Goal: Transaction & Acquisition: Purchase product/service

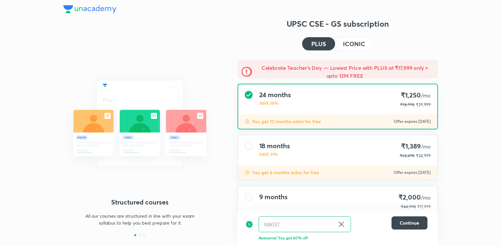
click at [345, 46] on h4 "ICONIC" at bounding box center [354, 44] width 22 height 6
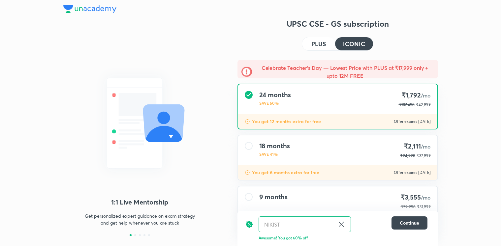
click at [330, 47] on button "PLUS" at bounding box center [318, 43] width 33 height 13
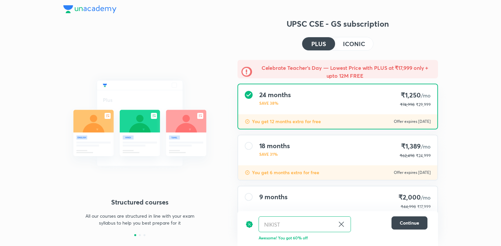
scroll to position [34, 0]
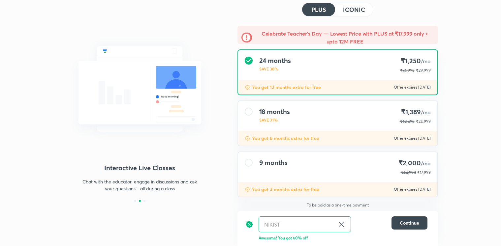
click at [360, 16] on div "PLUS ICONIC" at bounding box center [337, 10] width 71 height 14
click at [341, 9] on button "ICONIC" at bounding box center [354, 9] width 38 height 13
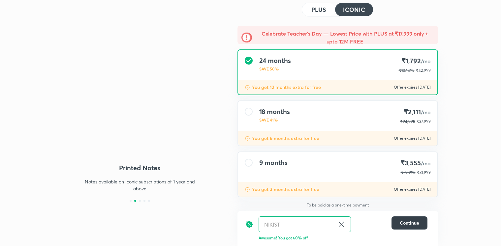
click at [410, 218] on button "Continue" at bounding box center [410, 223] width 36 height 13
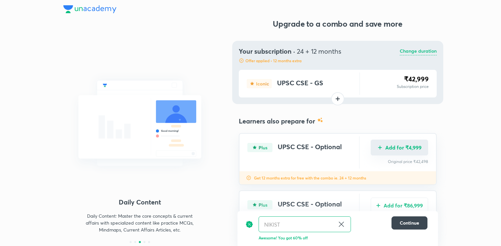
click at [419, 144] on button "Add for ₹4,999" at bounding box center [399, 148] width 57 height 16
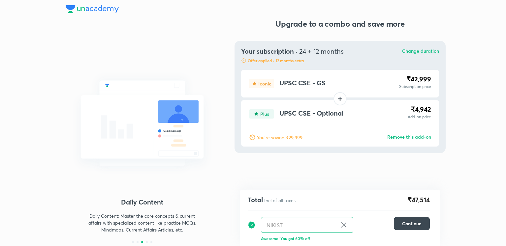
click at [426, 54] on p "Change duration" at bounding box center [420, 52] width 37 height 8
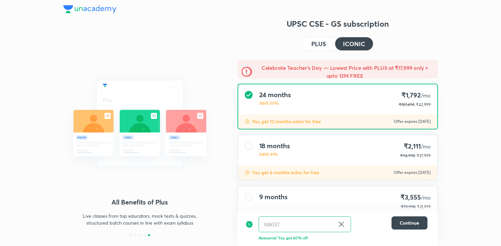
click at [331, 51] on div "UPSC CSE - GS subscription PLUS ICONIC Celebrate Teacher’s Day — Lowest Price w…" at bounding box center [338, 149] width 201 height 262
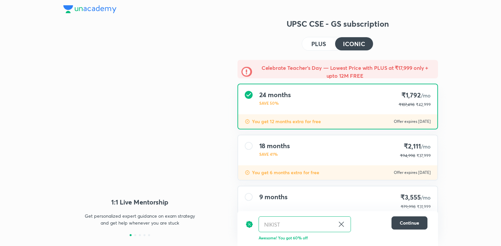
click at [328, 45] on button "PLUS" at bounding box center [318, 43] width 33 height 13
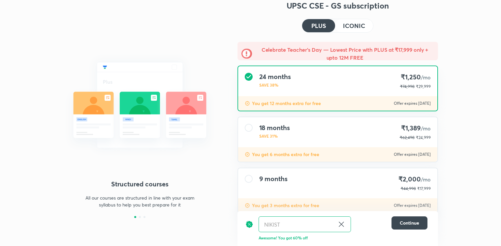
scroll to position [34, 0]
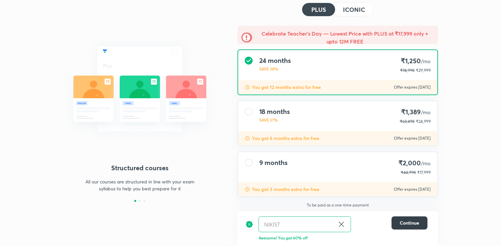
click at [407, 224] on span "Continue" at bounding box center [409, 223] width 19 height 7
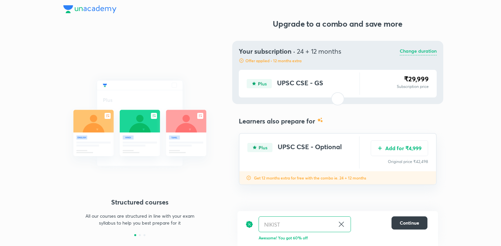
scroll to position [0, 0]
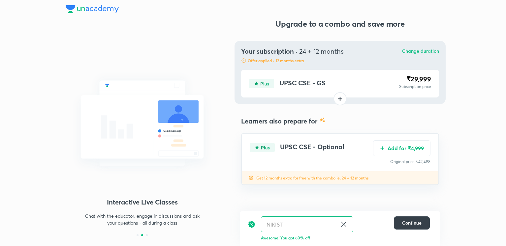
click at [419, 218] on button "Continue" at bounding box center [412, 223] width 36 height 13
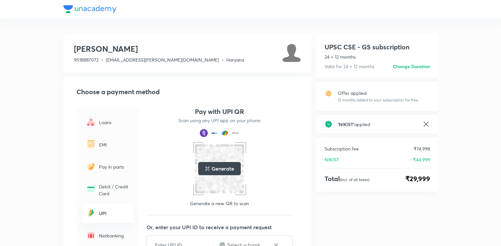
click at [109, 145] on p "EMI" at bounding box center [114, 145] width 30 height 7
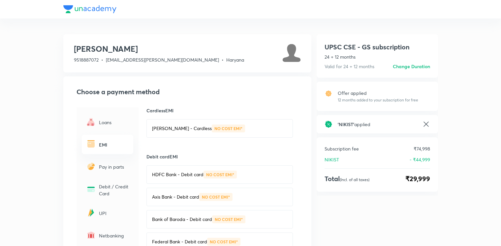
click at [175, 128] on p "Bajaj Finserv - Cardless" at bounding box center [182, 128] width 60 height 7
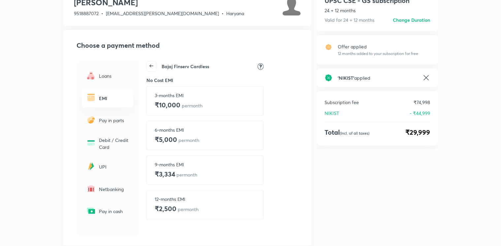
scroll to position [30, 0]
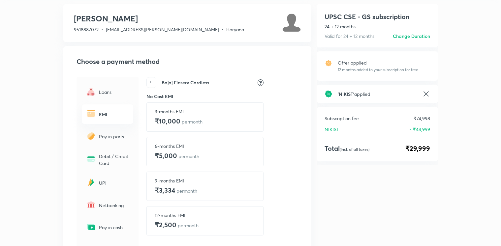
click at [152, 84] on icon at bounding box center [151, 82] width 9 height 9
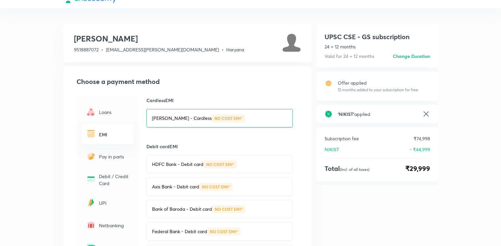
scroll to position [0, 0]
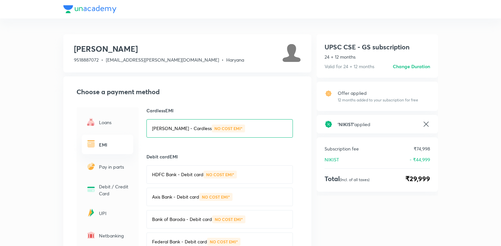
click at [425, 69] on h6 "Change Duration" at bounding box center [411, 66] width 37 height 7
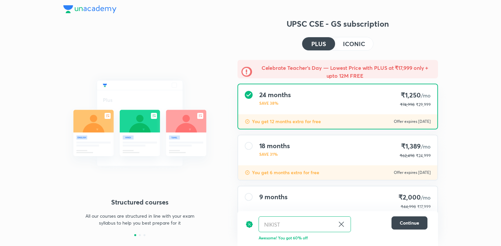
click at [349, 41] on h4 "ICONIC" at bounding box center [354, 44] width 22 height 6
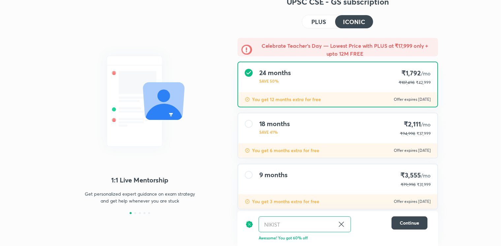
scroll to position [34, 0]
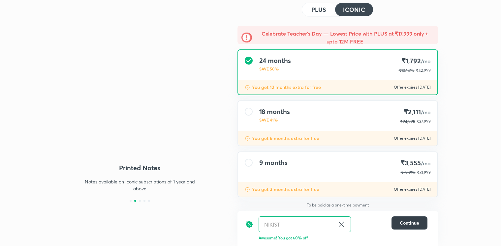
click at [402, 228] on button "Continue" at bounding box center [410, 223] width 36 height 13
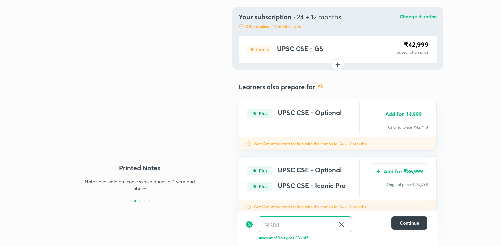
scroll to position [0, 0]
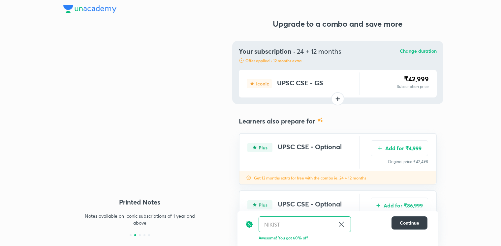
click at [410, 222] on span "Continue" at bounding box center [409, 223] width 19 height 7
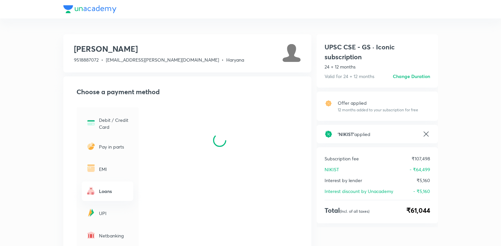
click at [93, 148] on img at bounding box center [91, 146] width 11 height 11
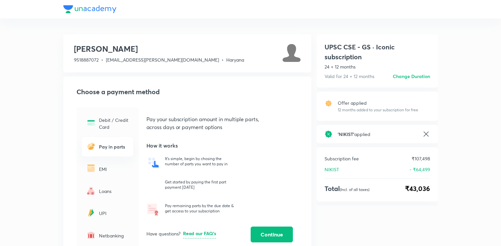
click at [97, 174] on div "EMI" at bounding box center [107, 168] width 51 height 19
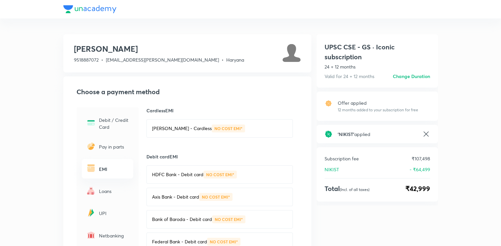
click at [191, 136] on div "Bajaj Finserv - Cardless NO COST EMI*" at bounding box center [219, 128] width 146 height 18
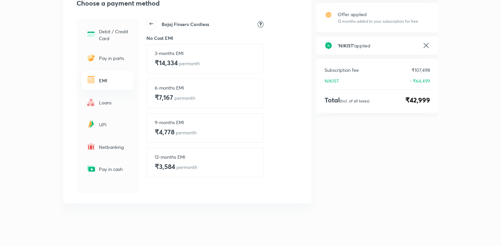
scroll to position [90, 0]
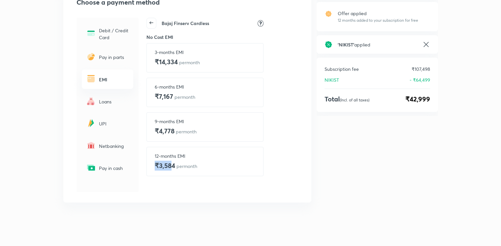
drag, startPoint x: 154, startPoint y: 166, endPoint x: 172, endPoint y: 163, distance: 18.1
click at [172, 163] on h4 "₹3,584 per month" at bounding box center [176, 166] width 43 height 10
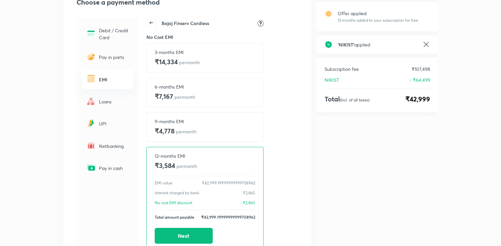
click at [321, 148] on div "UPSC CSE - GS · Iconic subscription 24 + 12 months Valid for 24 + 12 months Cha…" at bounding box center [377, 132] width 121 height 375
drag, startPoint x: 414, startPoint y: 102, endPoint x: 443, endPoint y: 96, distance: 30.0
click at [443, 96] on div "Yuvraj M 9518887072 • y.yuvraj@unacademy.com • Haryana Choose a payment method …" at bounding box center [250, 114] width 501 height 409
click at [409, 111] on div "Subscription fee ₹107,498 NIKIST - ₹64,499 Total (Incl. of all taxes) ₹42,999" at bounding box center [377, 85] width 121 height 54
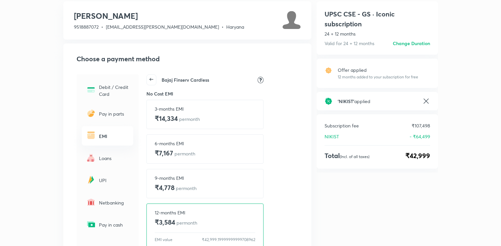
scroll to position [0, 0]
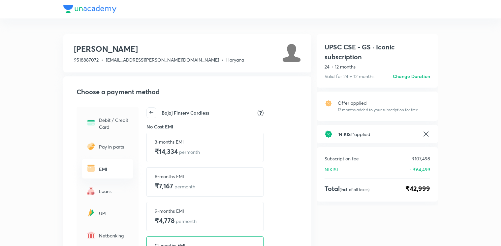
click at [427, 77] on h6 "Change Duration" at bounding box center [411, 76] width 37 height 7
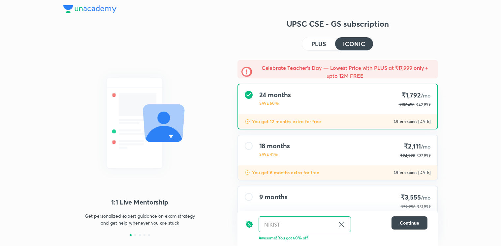
scroll to position [34, 0]
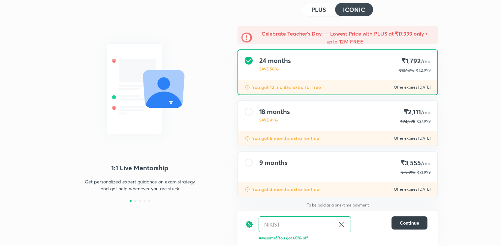
click at [404, 223] on span "Continue" at bounding box center [409, 223] width 19 height 7
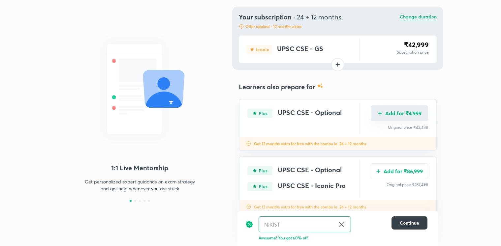
scroll to position [0, 0]
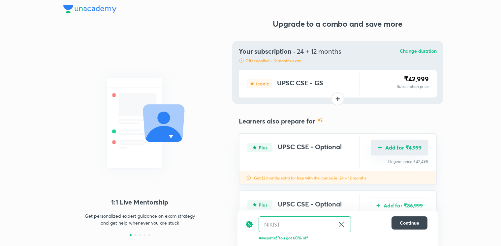
click at [393, 147] on button "Add for ₹4,999" at bounding box center [399, 148] width 57 height 16
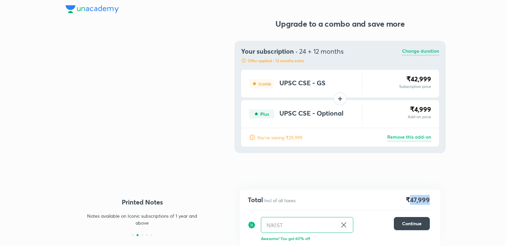
drag, startPoint x: 410, startPoint y: 200, endPoint x: 431, endPoint y: 196, distance: 21.5
click at [431, 196] on div "Total Incl of all taxes ₹47,999 NIKIST ​ Continue Awesome! You got 60% off" at bounding box center [340, 218] width 201 height 56
click at [422, 208] on div "Total Incl of all taxes ₹47,999 NIKIST ​ Continue Awesome! You got 60% off" at bounding box center [340, 218] width 201 height 56
click at [407, 220] on button "Continue" at bounding box center [412, 223] width 36 height 13
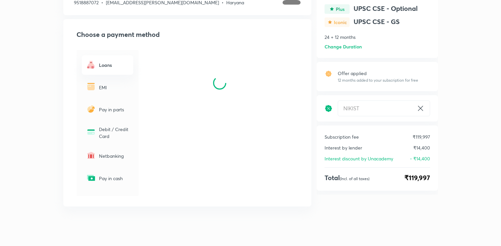
scroll to position [61, 0]
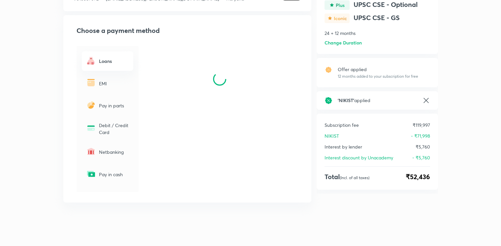
click at [107, 92] on div "EMI" at bounding box center [107, 83] width 51 height 19
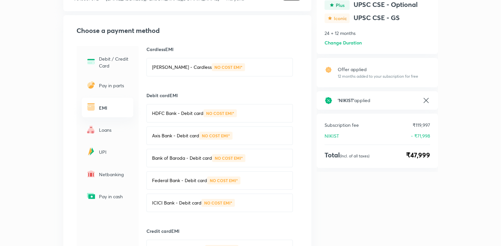
click at [252, 74] on div "Bajaj Finserv - Cardless NO COST EMI*" at bounding box center [219, 67] width 146 height 18
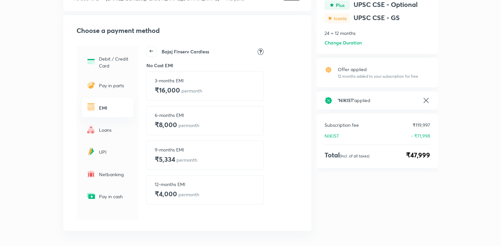
click at [147, 49] on icon at bounding box center [151, 51] width 9 height 9
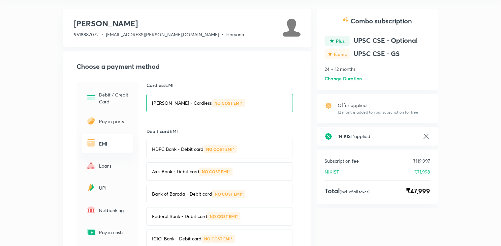
scroll to position [0, 0]
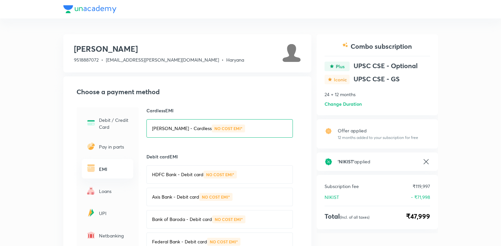
click at [339, 105] on h6 "Change Duration" at bounding box center [343, 104] width 37 height 7
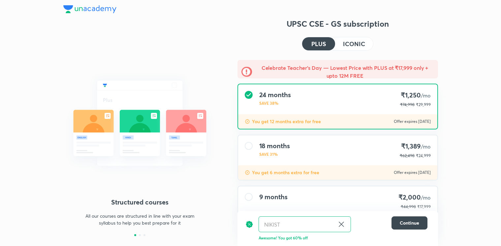
click at [360, 49] on button "ICONIC" at bounding box center [354, 43] width 38 height 13
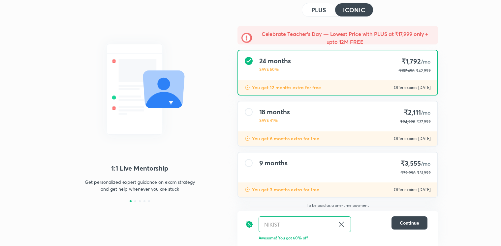
scroll to position [34, 0]
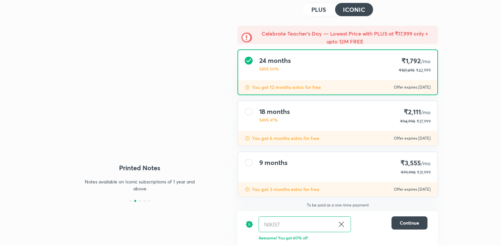
drag, startPoint x: 405, startPoint y: 58, endPoint x: 433, endPoint y: 60, distance: 27.8
click at [433, 60] on div "24 months SAVE 50% ₹1,792 /mo ₹107,498 ₹42,999" at bounding box center [337, 65] width 199 height 30
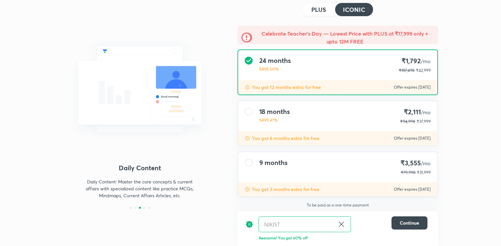
click at [456, 58] on div "1:1 Live Mentorship Get personalized expert guidance on exam strategy and get h…" at bounding box center [250, 106] width 501 height 281
click at [454, 55] on div "1:1 Live Mentorship Get personalized expert guidance on exam strategy and get h…" at bounding box center [250, 106] width 501 height 281
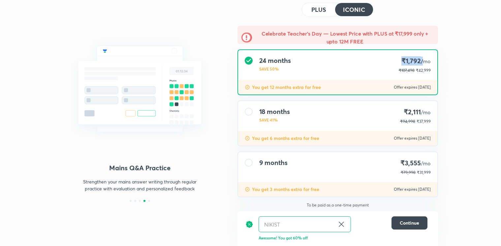
drag, startPoint x: 399, startPoint y: 62, endPoint x: 421, endPoint y: 60, distance: 22.5
click at [421, 60] on div "24 months SAVE 50% ₹1,792 /mo ₹107,498 ₹42,999" at bounding box center [337, 65] width 199 height 30
click at [448, 60] on div "1:1 Live Mentorship Get personalized expert guidance on exam strategy and get h…" at bounding box center [250, 106] width 501 height 281
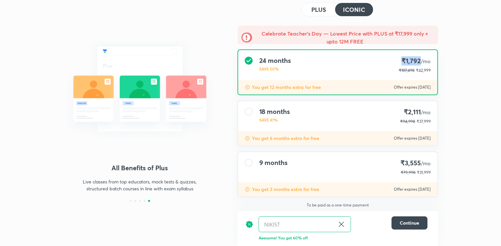
drag, startPoint x: 402, startPoint y: 61, endPoint x: 420, endPoint y: 62, distance: 17.8
click at [420, 62] on h4 "₹1,792 /mo" at bounding box center [415, 61] width 32 height 9
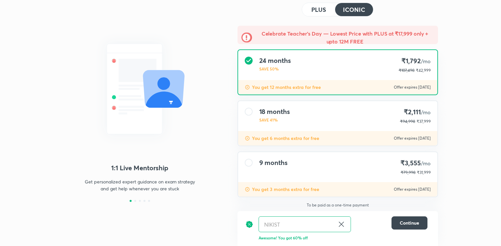
click at [473, 62] on div "1:1 Live Mentorship Get personalized expert guidance on exam strategy and get h…" at bounding box center [250, 106] width 501 height 281
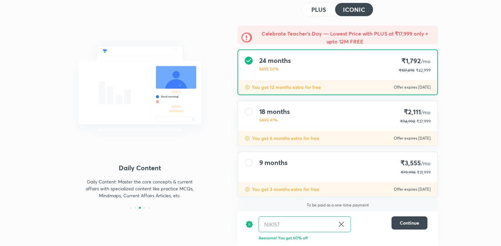
click at [345, 163] on div "9 months ₹3,555 /mo ₹79,998 ₹31,999" at bounding box center [337, 167] width 199 height 30
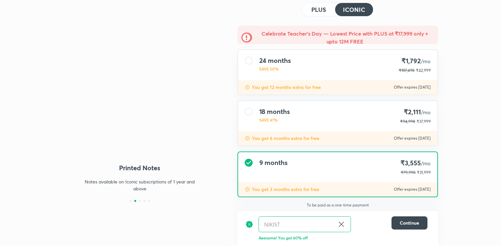
click at [263, 73] on div "24 months SAVE 50%" at bounding box center [275, 65] width 32 height 17
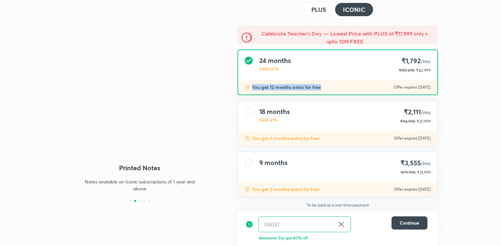
drag, startPoint x: 251, startPoint y: 87, endPoint x: 328, endPoint y: 94, distance: 76.5
click at [328, 94] on div "You get 12 months extra for free Offer expires 5 Sep 2025" at bounding box center [337, 87] width 199 height 15
click at [327, 89] on div "You get 12 months extra for free Offer expires 5 Sep 2025" at bounding box center [337, 87] width 199 height 15
click at [482, 61] on div "1:1 Live Mentorship Get personalized expert guidance on exam strategy and get h…" at bounding box center [250, 106] width 501 height 281
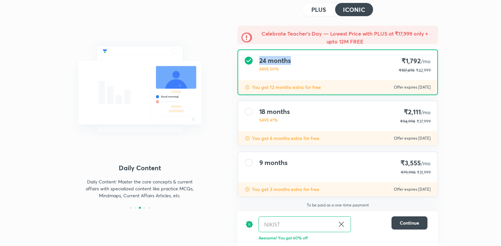
drag, startPoint x: 259, startPoint y: 60, endPoint x: 289, endPoint y: 60, distance: 30.7
click at [289, 60] on div "24 months SAVE 50% ₹1,792 /mo ₹107,498 ₹42,999" at bounding box center [337, 65] width 199 height 30
drag, startPoint x: 421, startPoint y: 97, endPoint x: 453, endPoint y: 96, distance: 32.0
click at [421, 97] on div "Celebrate Teacher’s Day — Lowest Price with PLUS at ₹17,999 only + upto 12M FRE…" at bounding box center [337, 120] width 211 height 188
click at [462, 93] on div "1:1 Live Mentorship Get personalized expert guidance on exam strategy and get h…" at bounding box center [250, 106] width 501 height 281
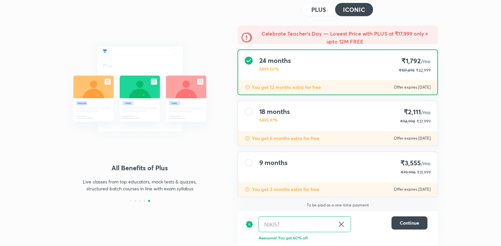
click at [327, 6] on button "PLUS" at bounding box center [318, 9] width 33 height 13
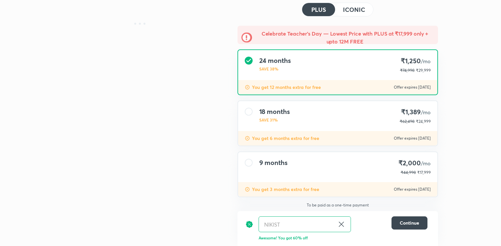
click at [363, 15] on button "ICONIC" at bounding box center [354, 9] width 38 height 13
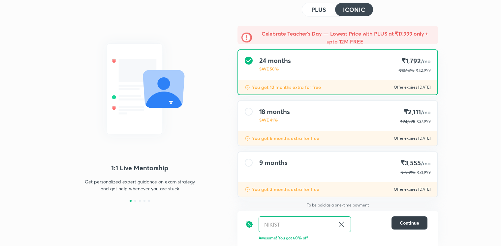
click at [489, 19] on div "1:1 Live Mentorship Get personalized expert guidance on exam strategy and get h…" at bounding box center [250, 106] width 501 height 281
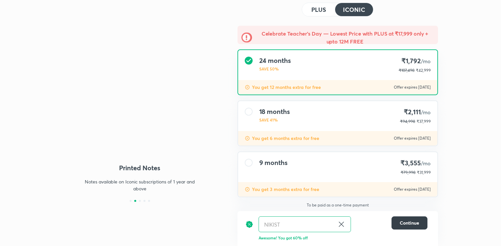
click at [414, 225] on span "Continue" at bounding box center [409, 223] width 19 height 7
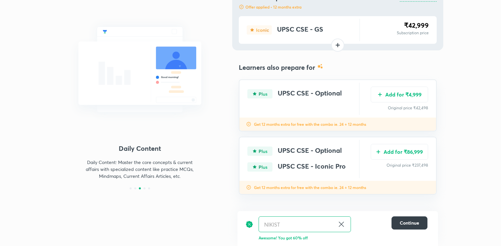
scroll to position [47, 0]
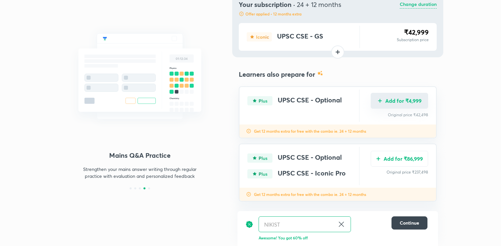
click at [415, 105] on button "Add for ₹4,999" at bounding box center [399, 101] width 57 height 16
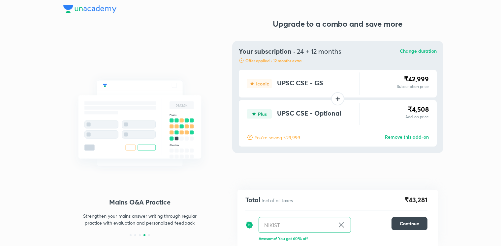
scroll to position [0, 0]
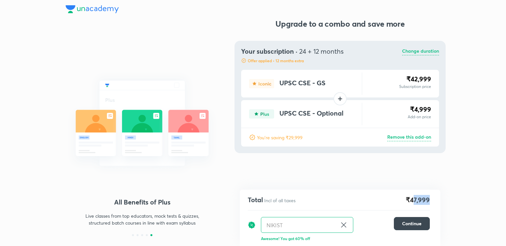
drag, startPoint x: 412, startPoint y: 202, endPoint x: 433, endPoint y: 197, distance: 21.0
click at [433, 197] on div "Total Incl of all taxes ₹47,999 NIKIST ​ Continue Awesome! You got 60% off" at bounding box center [340, 218] width 201 height 56
click at [435, 196] on div "Total Incl of all taxes ₹47,999 NIKIST ​ Continue Awesome! You got 60% off" at bounding box center [340, 218] width 201 height 56
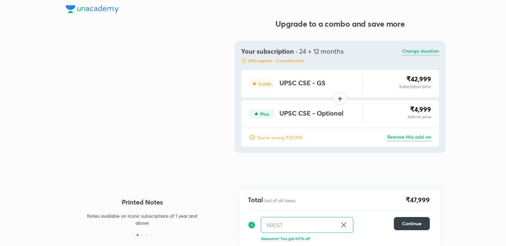
click at [408, 224] on span "Continue" at bounding box center [411, 224] width 19 height 7
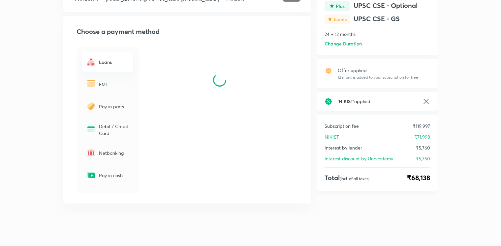
scroll to position [61, 0]
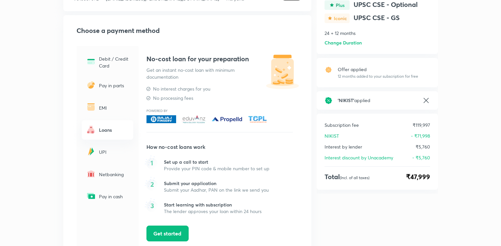
click at [89, 110] on img at bounding box center [91, 107] width 11 height 11
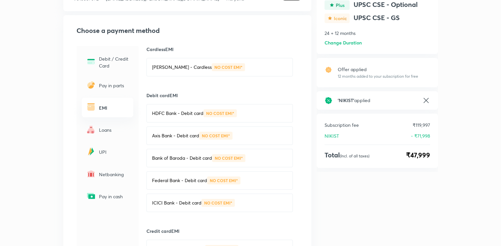
click at [215, 65] on p "NO COST EMI*" at bounding box center [228, 67] width 28 height 4
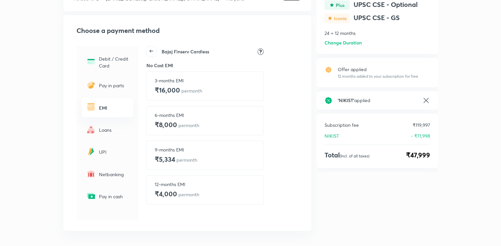
click at [179, 198] on p "per month" at bounding box center [188, 195] width 21 height 6
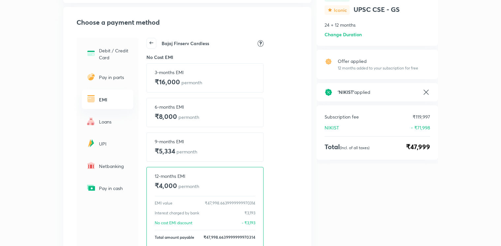
scroll to position [44, 0]
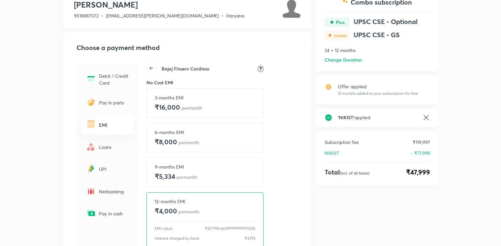
click at [143, 67] on div "Bajaj Finserv Cardless No Cost EMI 3-months EMI ₹16,000 per month 6-months EMI …" at bounding box center [220, 187] width 162 height 248
click at [153, 69] on icon at bounding box center [151, 68] width 9 height 9
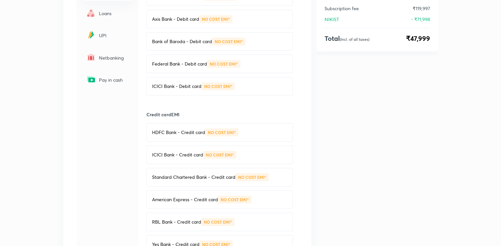
scroll to position [0, 0]
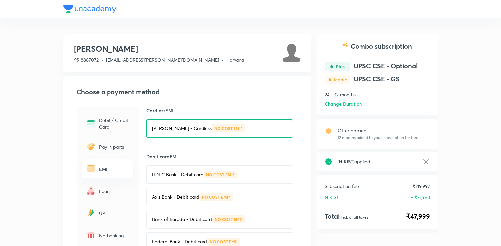
click at [116, 147] on p "Pay in parts" at bounding box center [114, 147] width 30 height 7
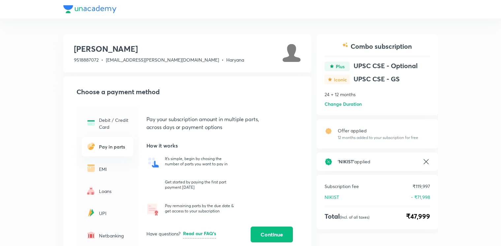
click at [103, 170] on p "EMI" at bounding box center [114, 169] width 30 height 7
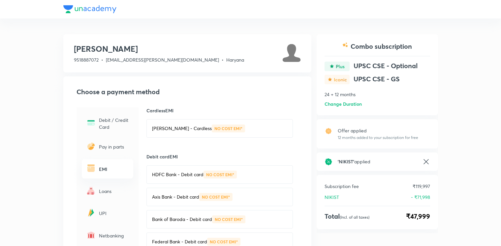
click at [353, 103] on h6 "Change Duration" at bounding box center [343, 104] width 37 height 7
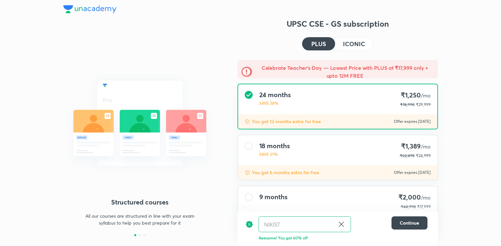
click at [346, 150] on div "18 months SAVE 31% ₹1,389 /mo ₹62,498 ₹24,999" at bounding box center [337, 151] width 199 height 30
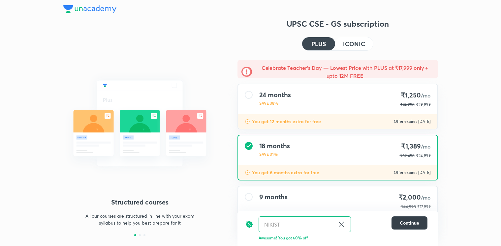
click at [415, 223] on span "Continue" at bounding box center [409, 223] width 19 height 7
click at [355, 54] on div "UPSC CSE - GS subscription PLUS ICONIC Celebrate Teacher’s Day — Lowest Price w…" at bounding box center [338, 149] width 201 height 262
click at [358, 47] on h4 "ICONIC" at bounding box center [354, 44] width 22 height 6
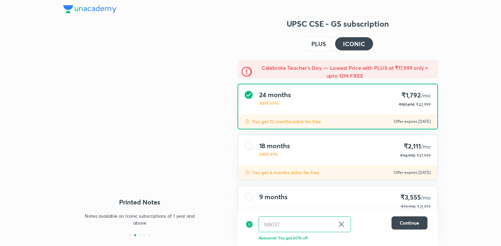
click at [328, 145] on div "18 months SAVE 41% ₹2,111 /mo ₹94,998 ₹37,999" at bounding box center [337, 151] width 199 height 30
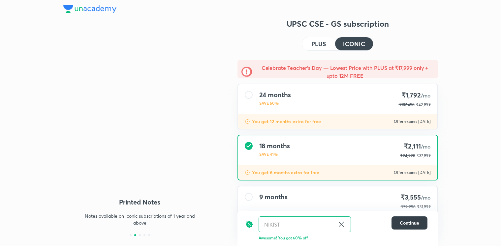
click at [400, 229] on button "Continue" at bounding box center [410, 223] width 36 height 13
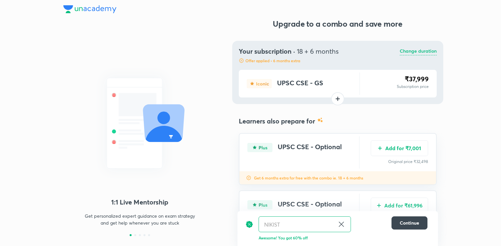
click at [430, 53] on p "Change duration" at bounding box center [418, 52] width 37 height 8
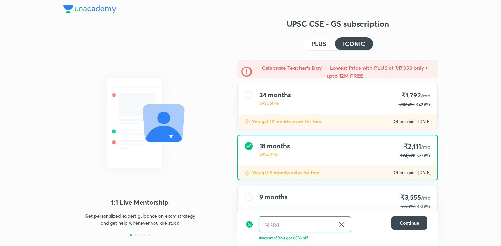
click at [322, 46] on h4 "PLUS" at bounding box center [318, 44] width 15 height 6
